Goal: Navigation & Orientation: Find specific page/section

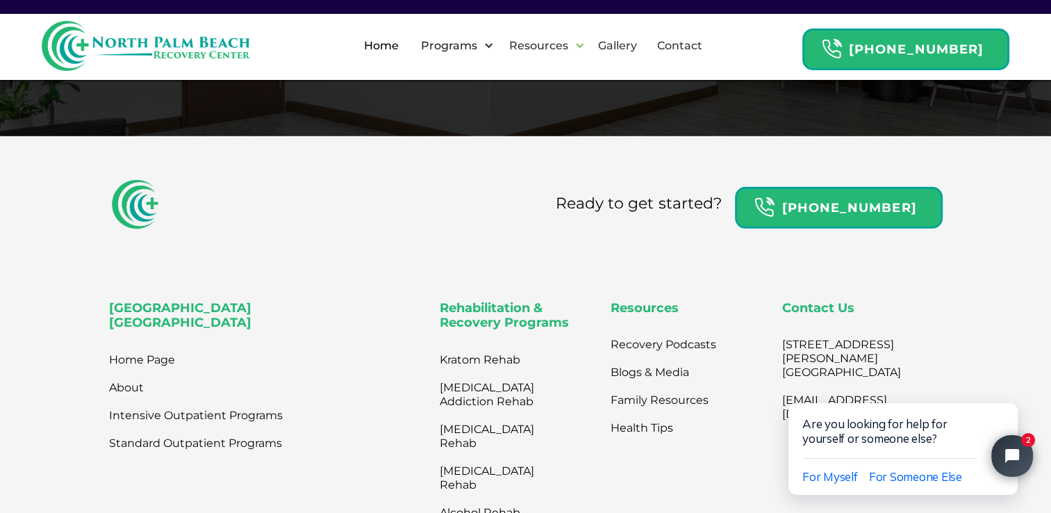
scroll to position [4363, 0]
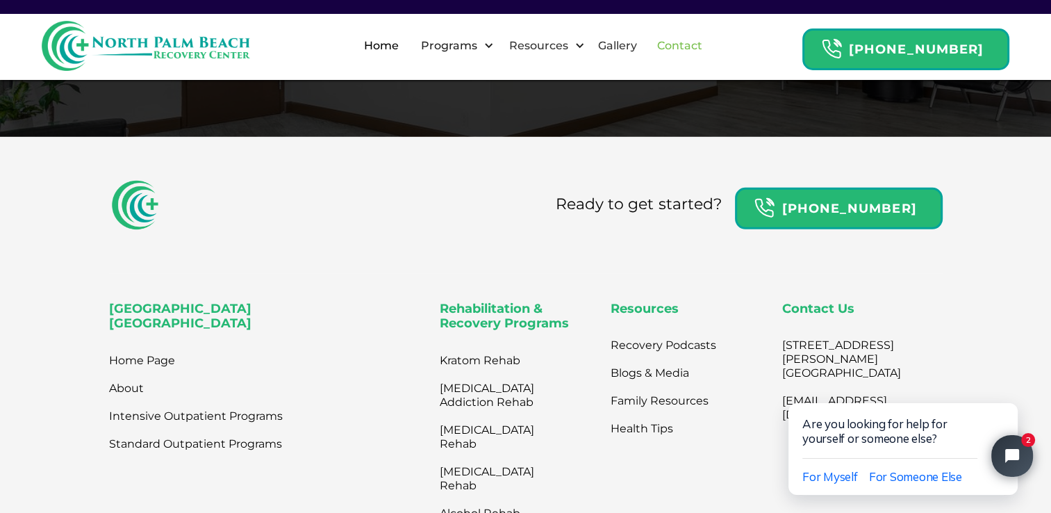
click at [711, 49] on link "Contact" at bounding box center [680, 46] width 62 height 44
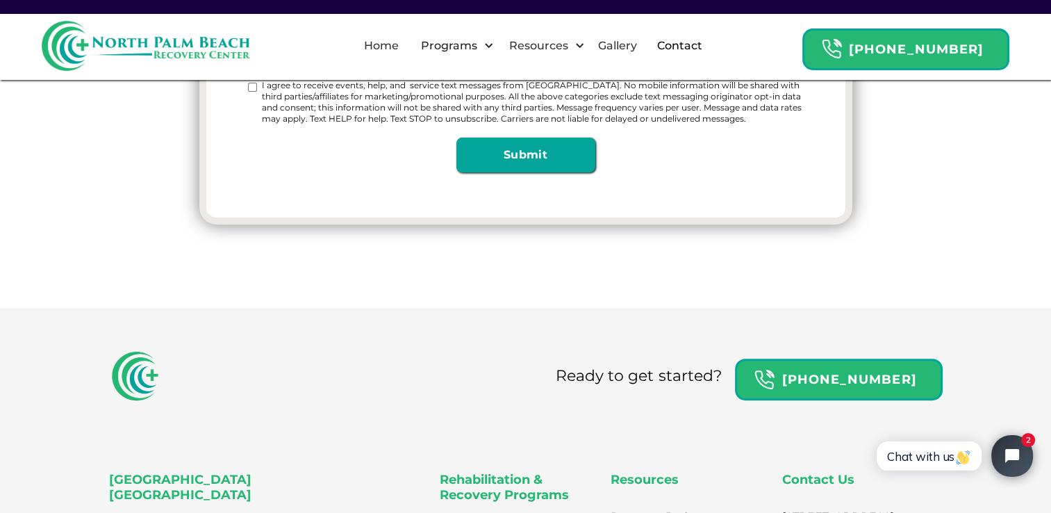
scroll to position [646, 0]
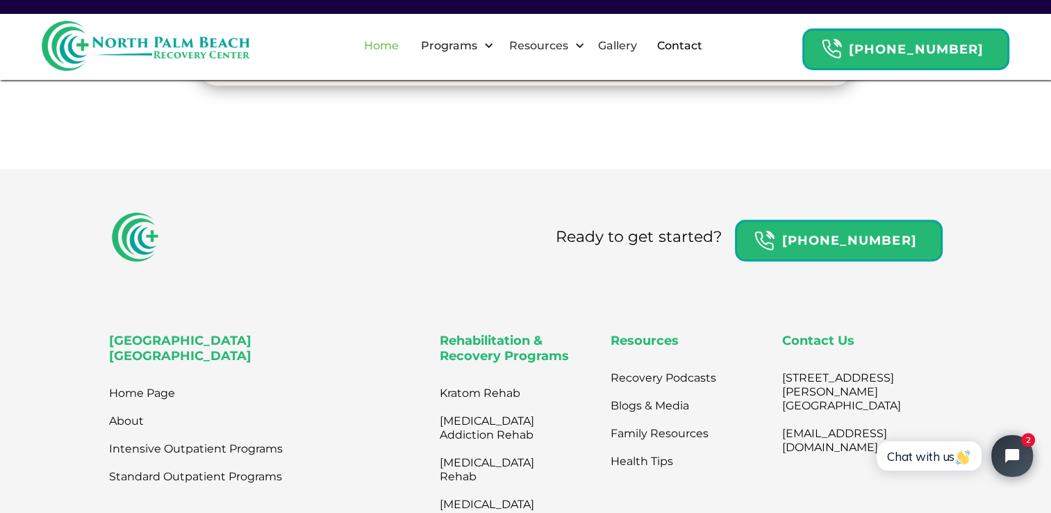
click at [388, 49] on link "Home" at bounding box center [381, 46] width 51 height 44
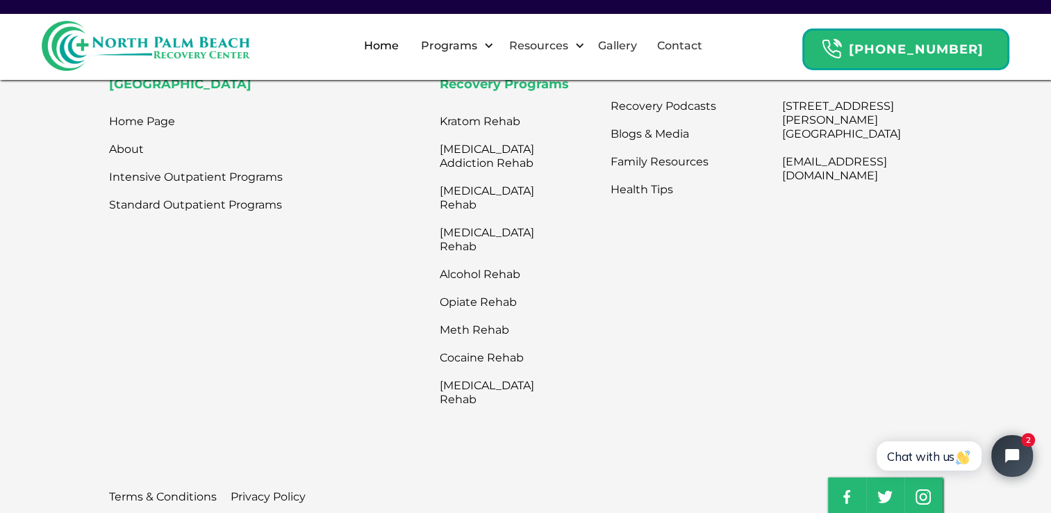
scroll to position [4502, 0]
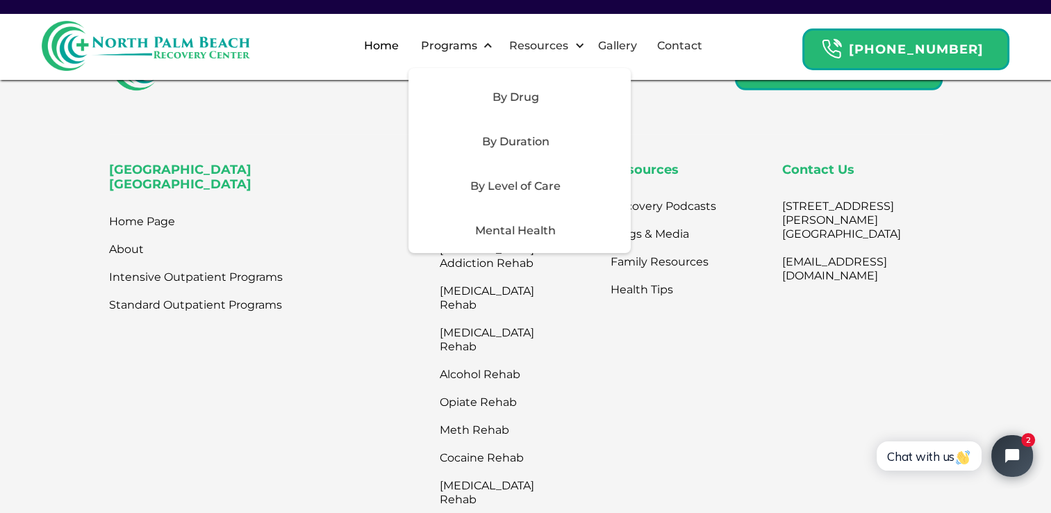
click at [493, 184] on div "By Level of Care" at bounding box center [515, 186] width 197 height 17
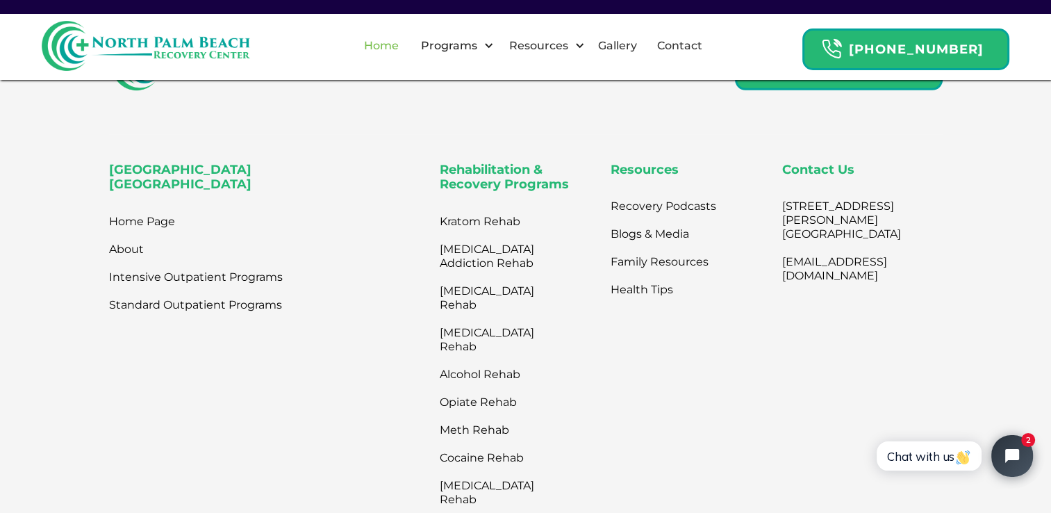
click at [397, 51] on link "Home" at bounding box center [381, 46] width 51 height 44
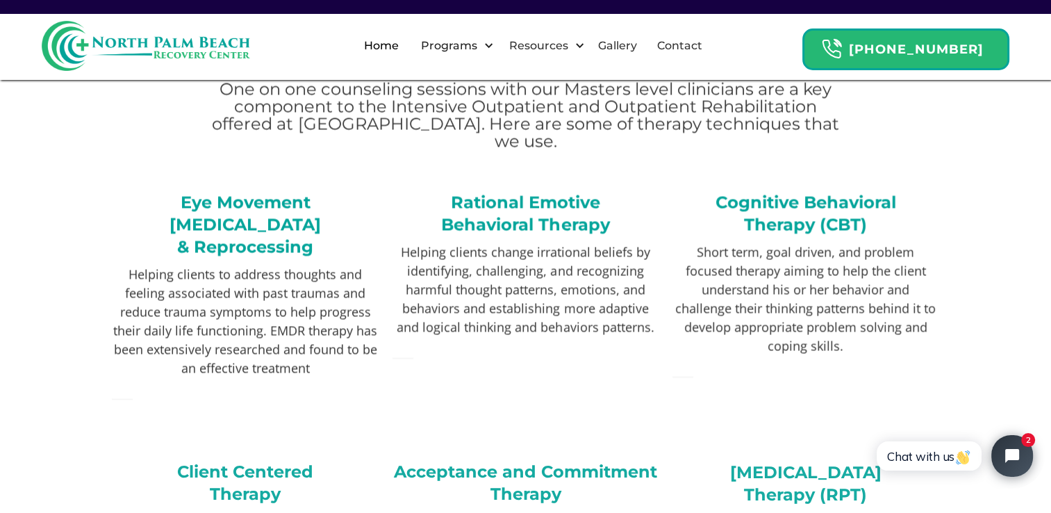
scroll to position [2501, 0]
